Goal: Task Accomplishment & Management: Manage account settings

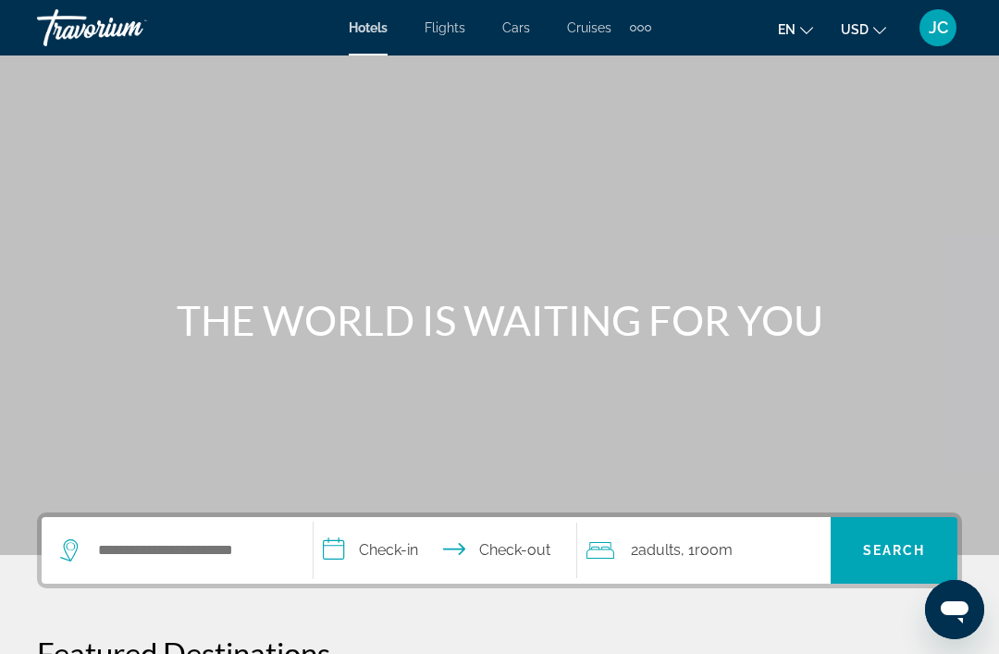
click at [940, 15] on div "JC" at bounding box center [938, 27] width 37 height 37
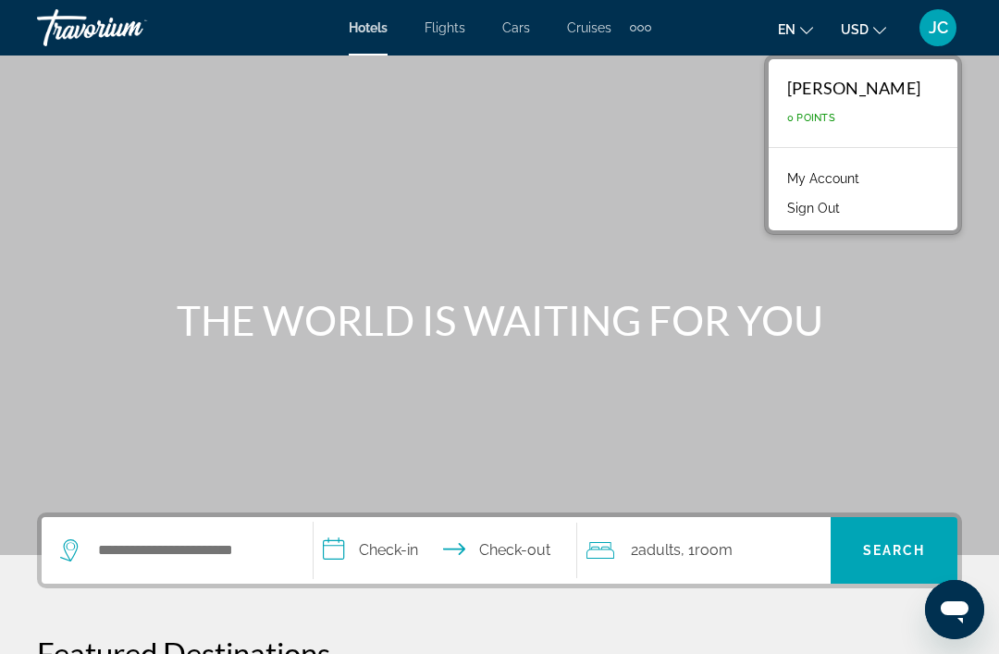
click at [883, 166] on li "My Account" at bounding box center [863, 177] width 170 height 30
click at [847, 171] on link "My Account" at bounding box center [823, 179] width 91 height 24
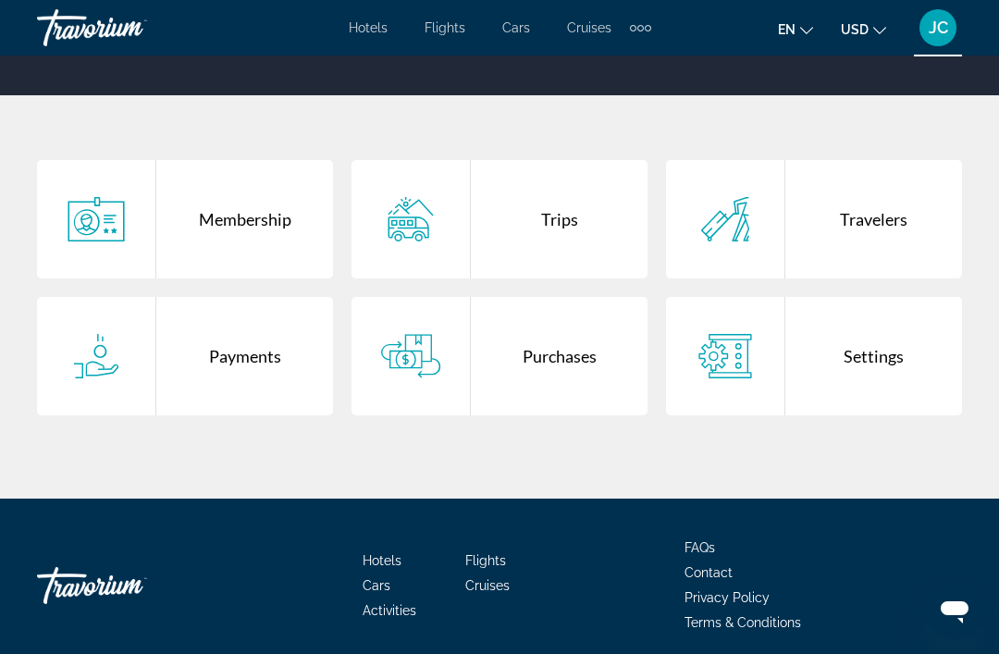
scroll to position [329, 0]
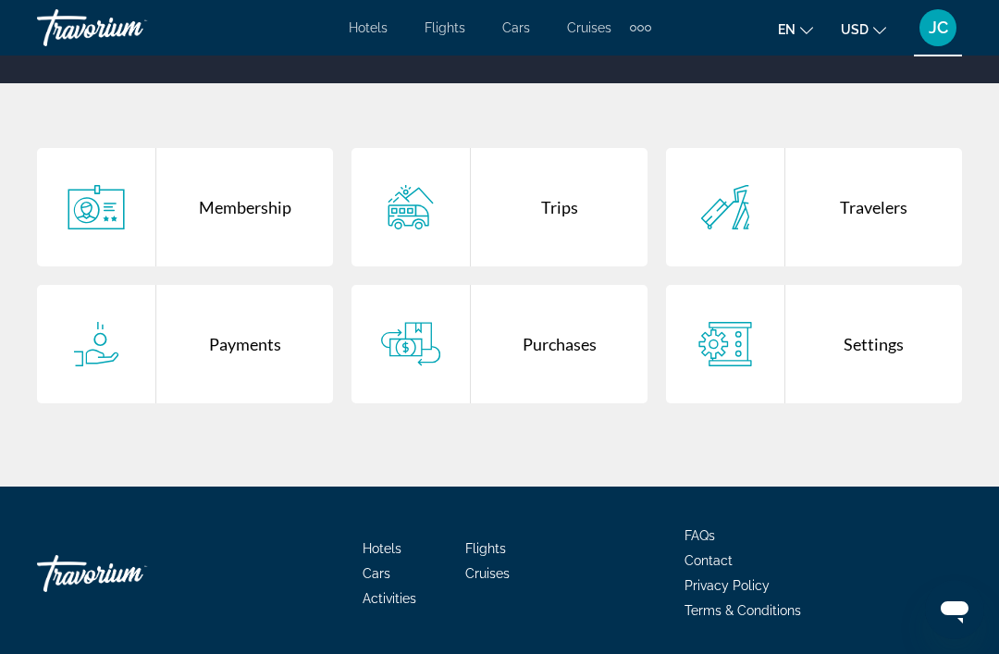
click at [246, 202] on div "Membership" at bounding box center [244, 207] width 177 height 118
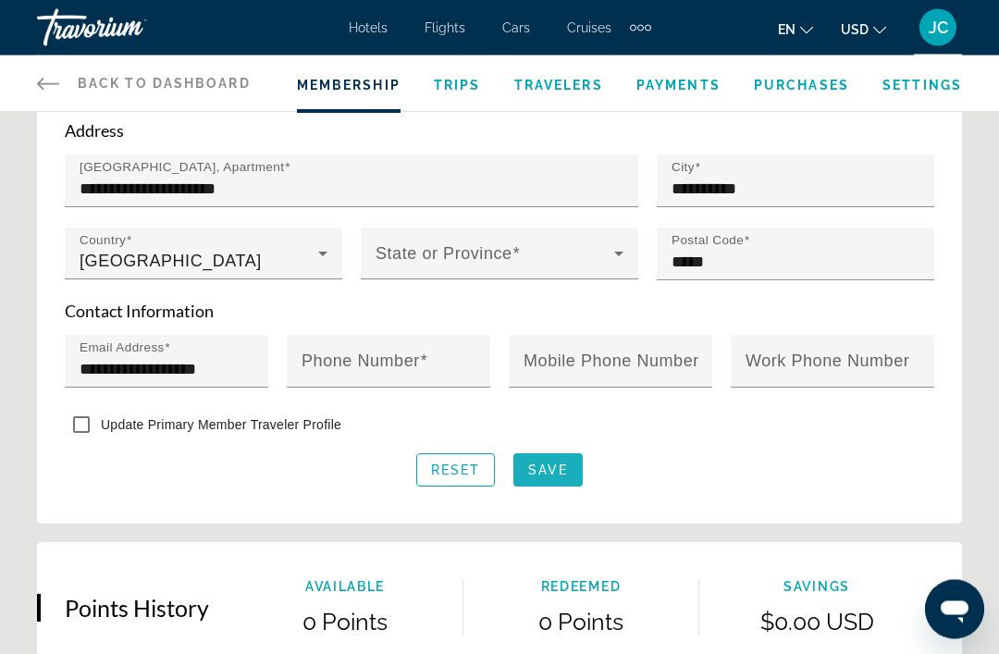
scroll to position [862, 0]
click at [562, 464] on span "Save" at bounding box center [548, 470] width 40 height 15
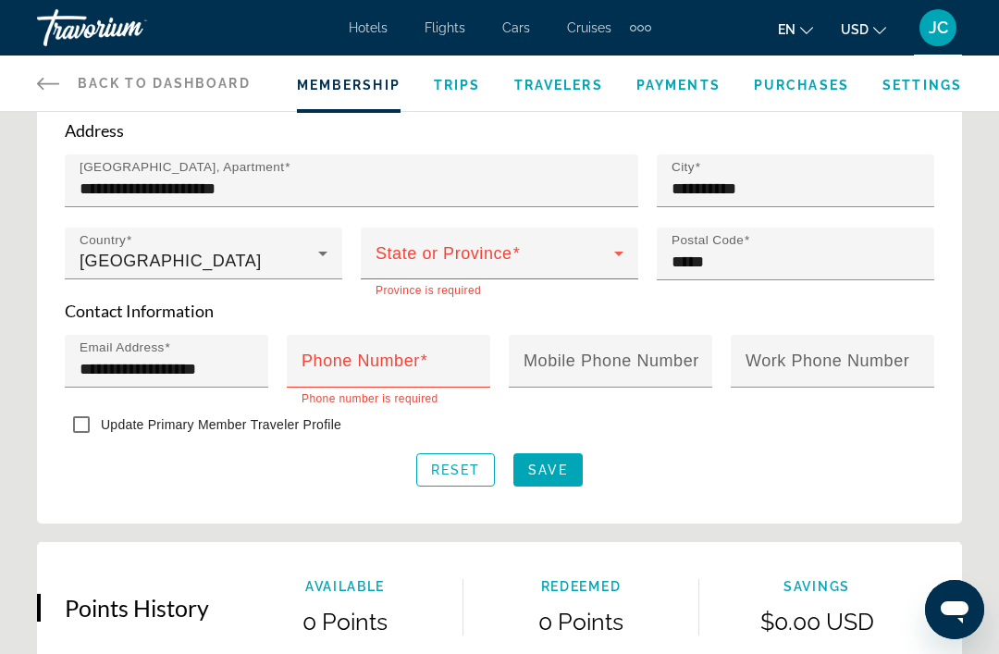
click at [608, 249] on icon "Main content" at bounding box center [619, 253] width 22 height 22
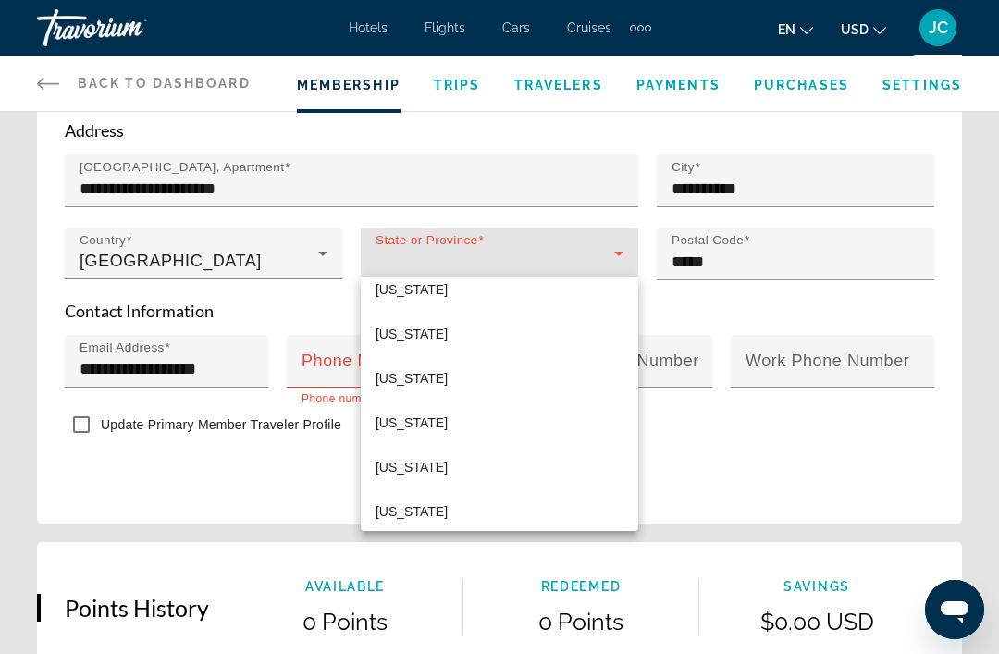
scroll to position [205, 0]
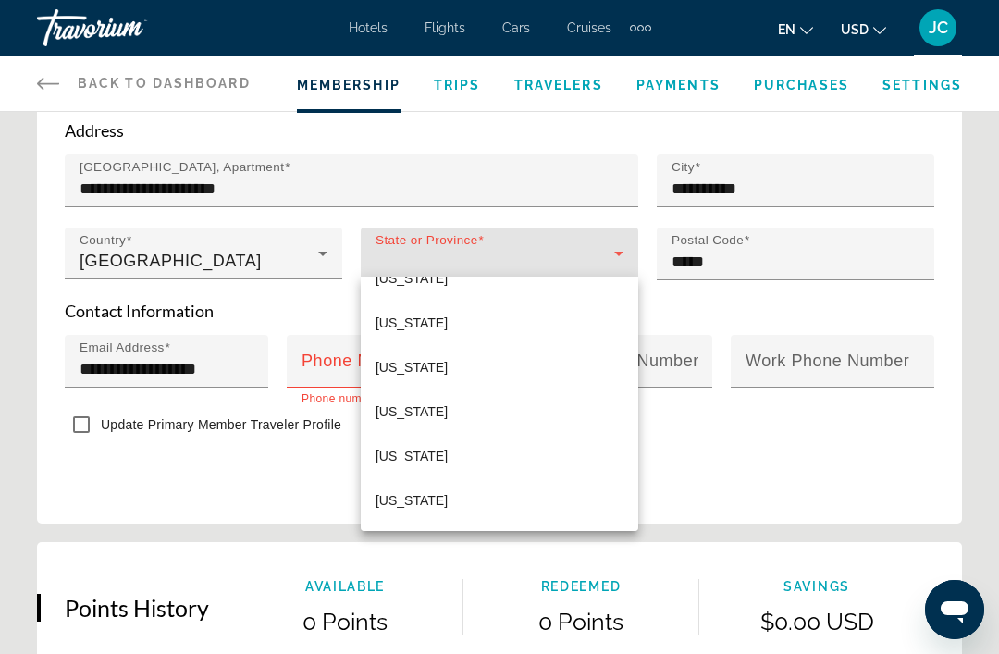
click at [448, 451] on span "[US_STATE]" at bounding box center [412, 456] width 72 height 22
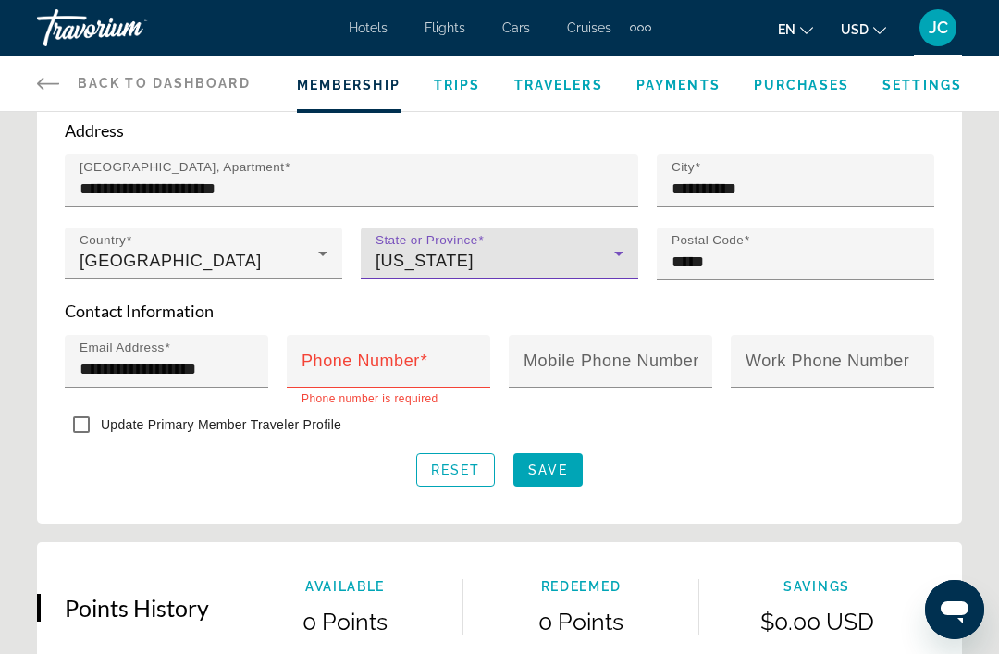
click at [396, 354] on mat-label "Phone Number" at bounding box center [361, 361] width 118 height 19
click at [396, 358] on input "Phone Number" at bounding box center [394, 369] width 185 height 22
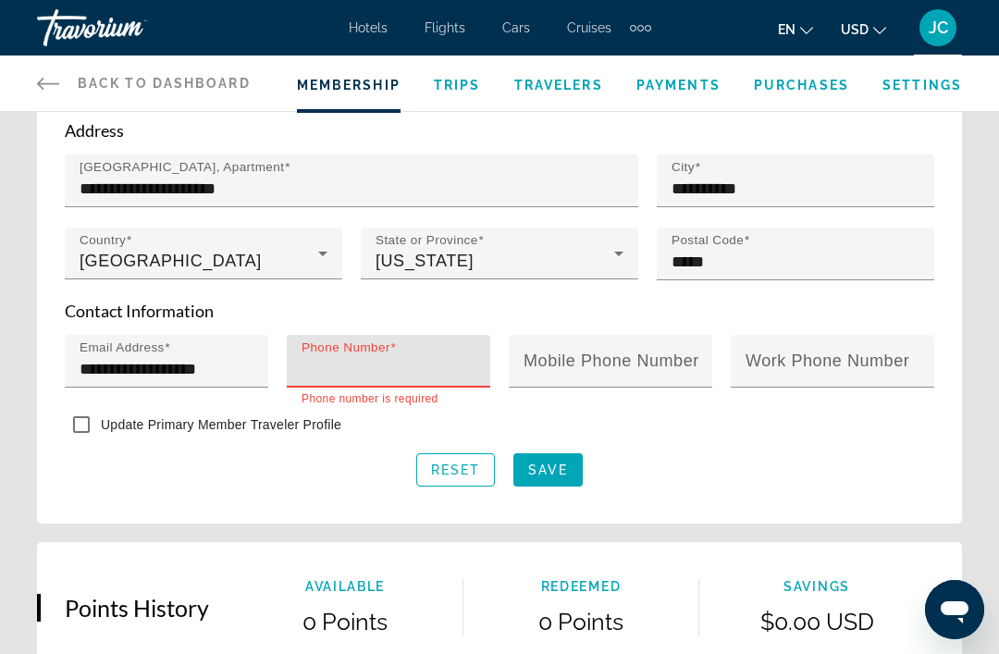
scroll to position [861, 0]
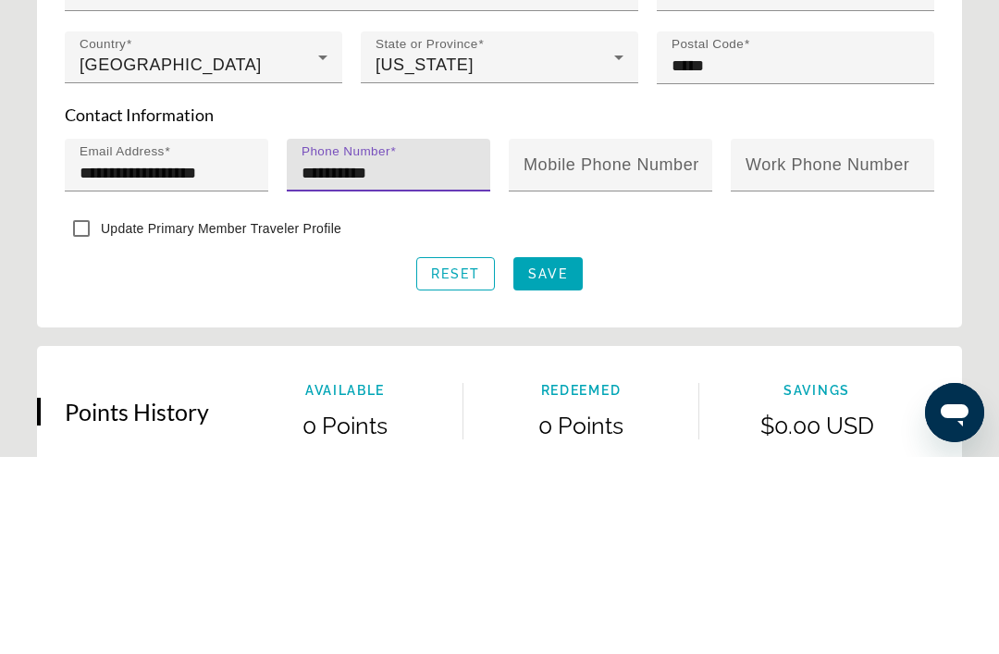
type input "**********"
click at [933, 409] on div "Update Primary Member Traveler Profile" at bounding box center [500, 427] width 870 height 36
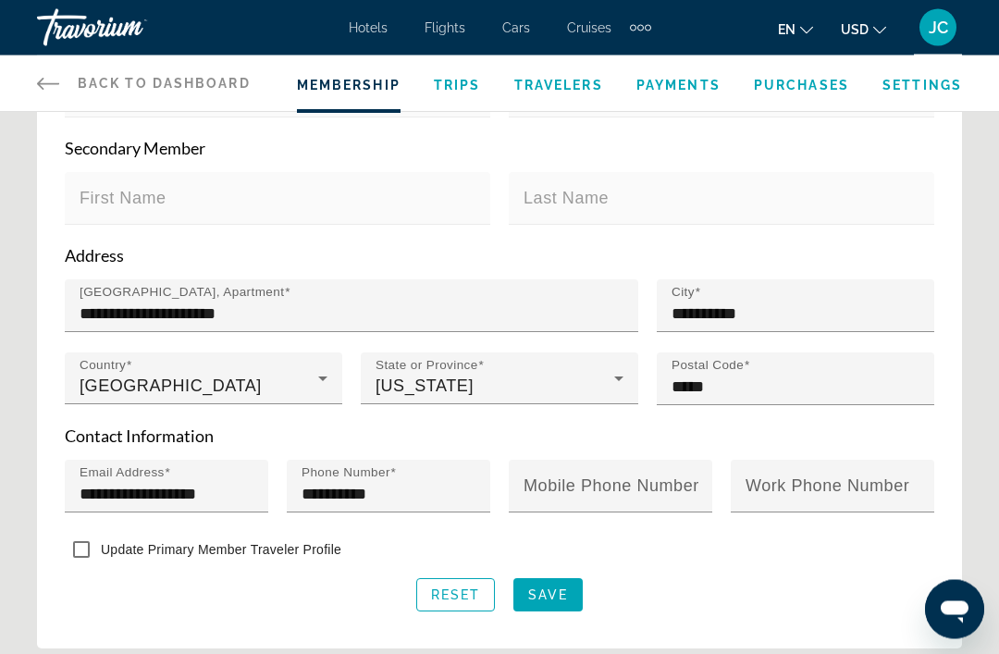
scroll to position [737, 0]
click at [553, 576] on span "Main content" at bounding box center [547, 595] width 69 height 44
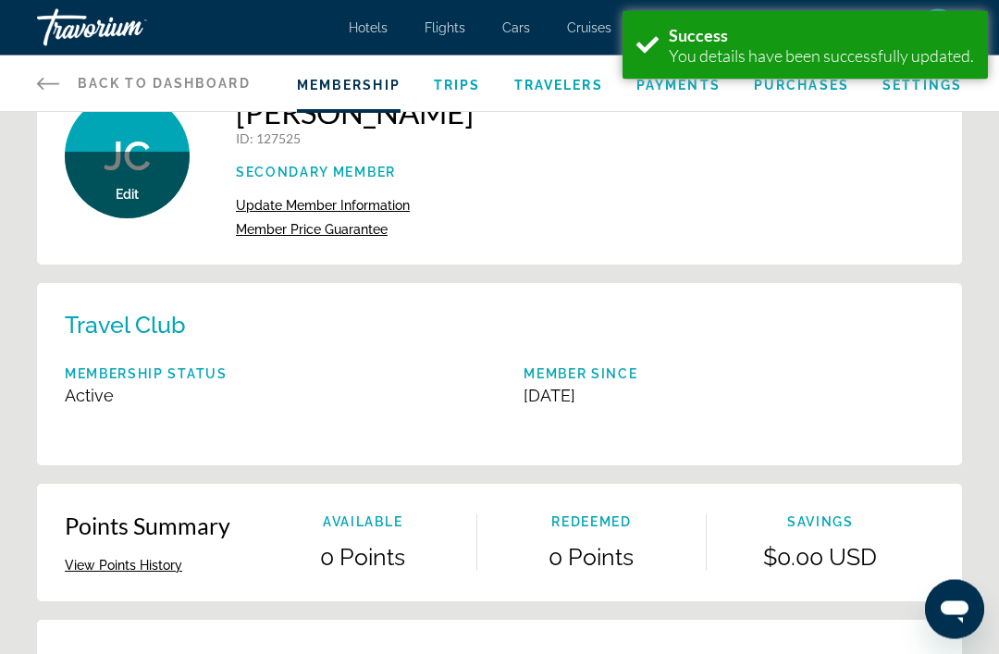
scroll to position [0, 0]
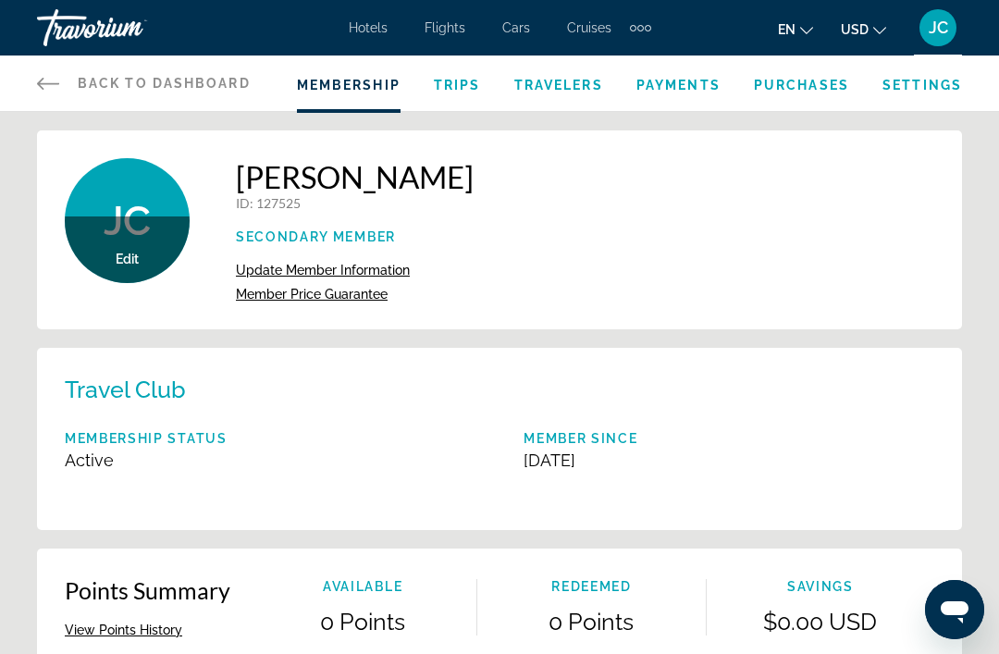
click at [39, 84] on icon "Main content" at bounding box center [48, 84] width 22 height 12
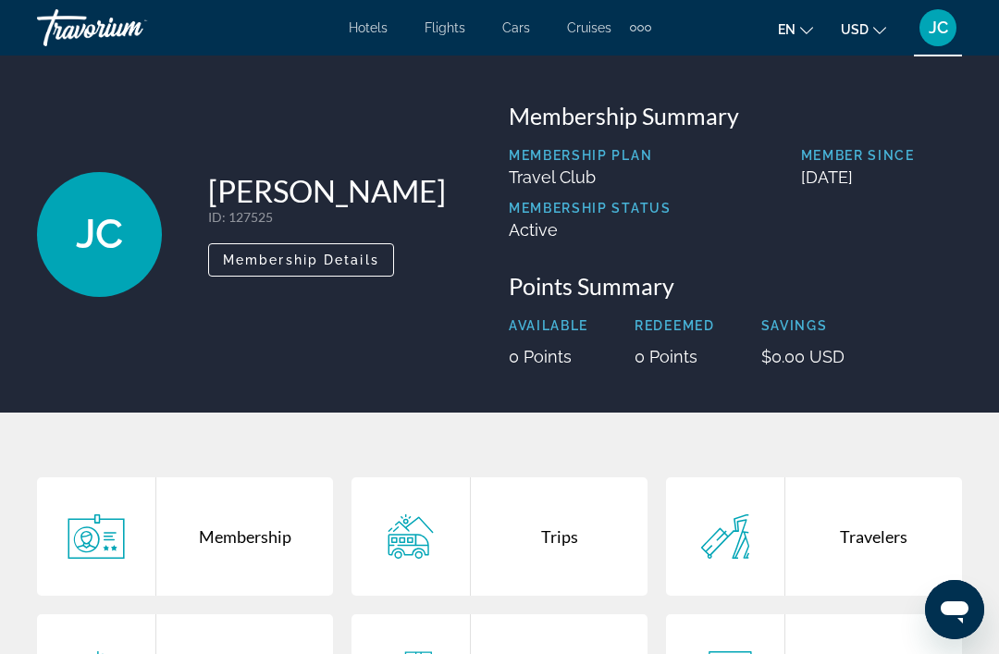
click at [943, 25] on span "JC" at bounding box center [938, 28] width 19 height 19
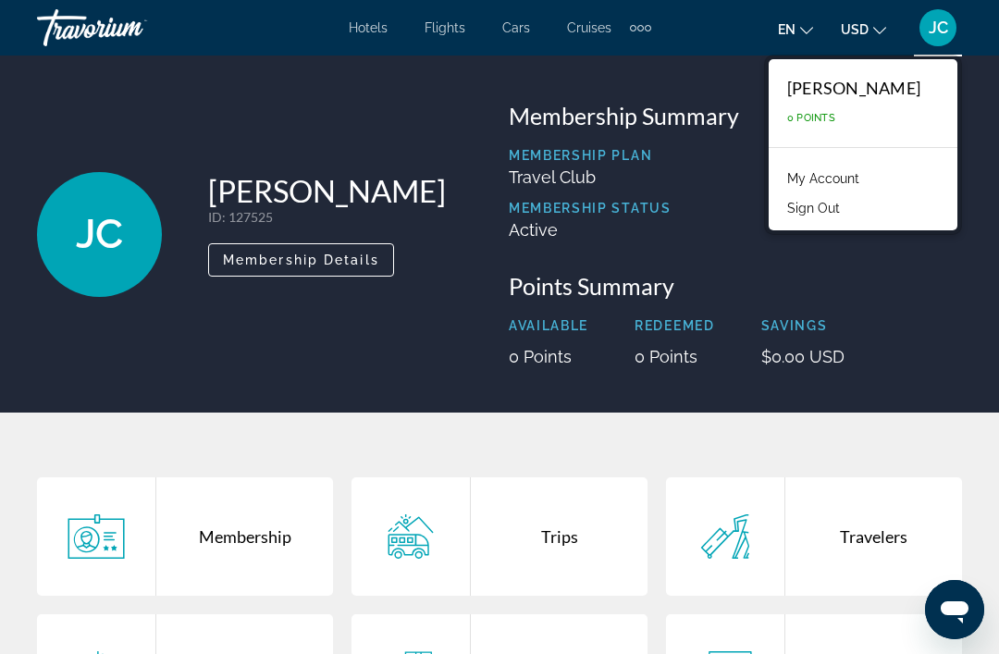
click at [323, 337] on div "[PERSON_NAME] ID : 127525 Secondary Member Membership Details" at bounding box center [263, 234] width 453 height 265
